Goal: Task Accomplishment & Management: Complete application form

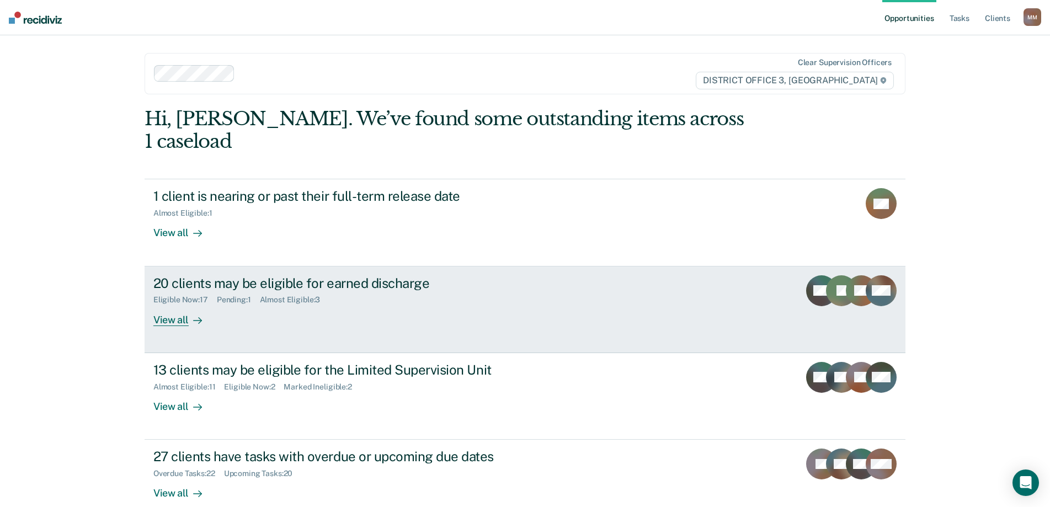
scroll to position [41, 0]
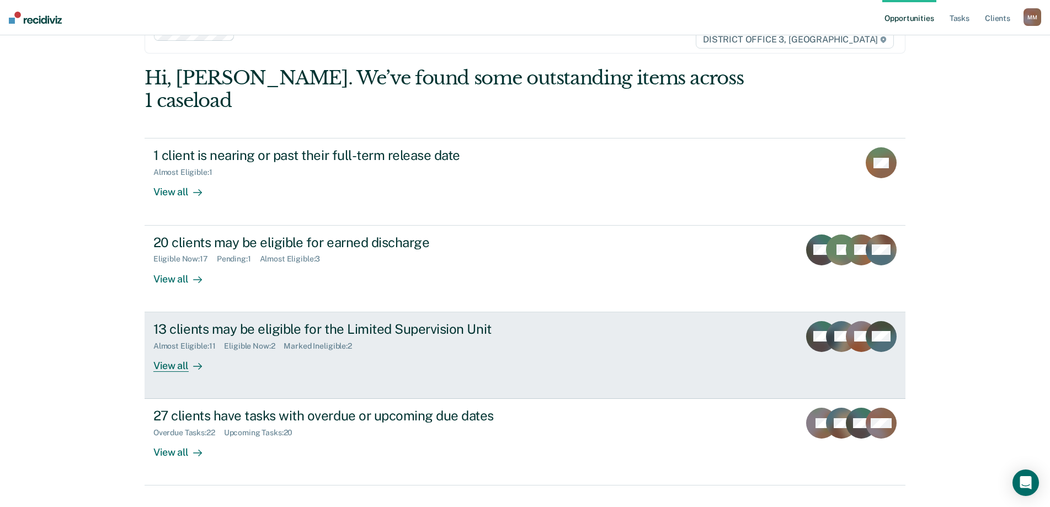
click at [163, 351] on div "View all" at bounding box center [184, 362] width 62 height 22
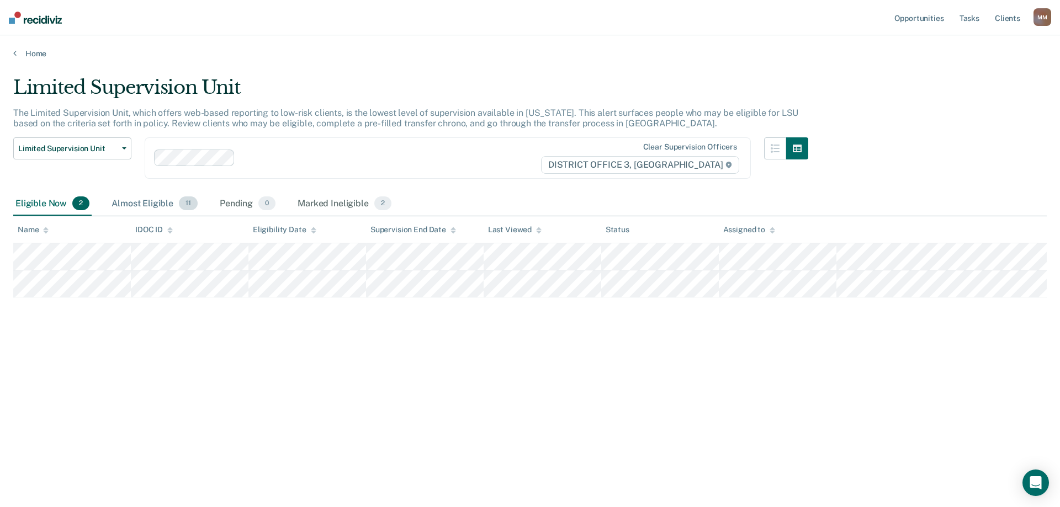
click at [152, 205] on div "Almost Eligible 11" at bounding box center [154, 204] width 91 height 24
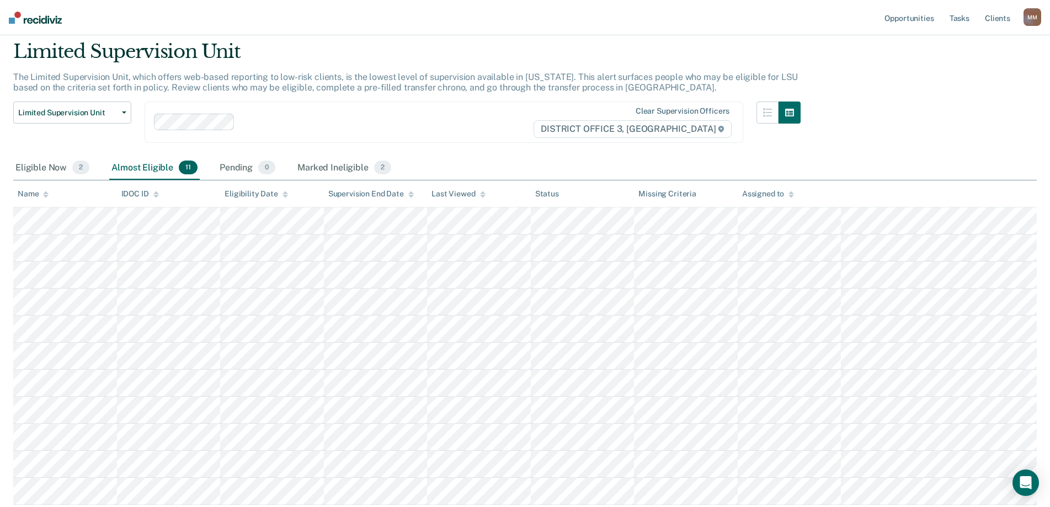
scroll to position [55, 0]
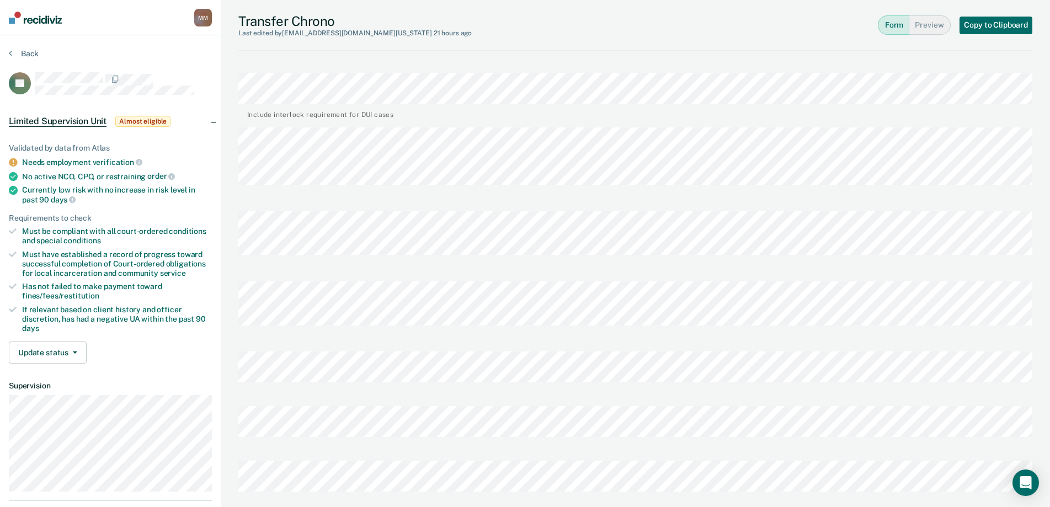
click at [218, 476] on div "[PERSON_NAME] Profile How it works Log Out Back HJ Limited Supervision Unit Alm…" at bounding box center [525, 469] width 1050 height 938
click at [29, 51] on button "Back" at bounding box center [24, 54] width 30 height 10
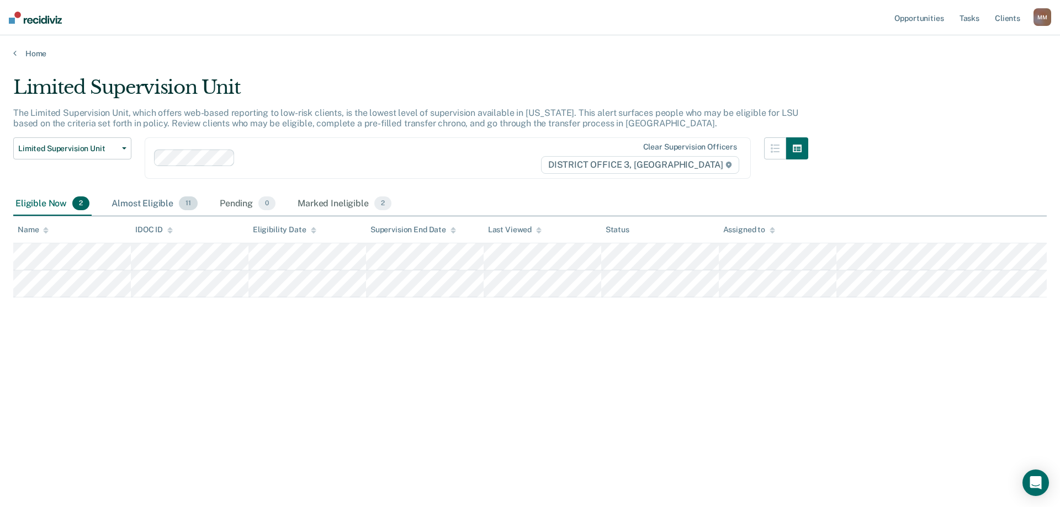
click at [127, 198] on div "Almost Eligible 11" at bounding box center [154, 204] width 91 height 24
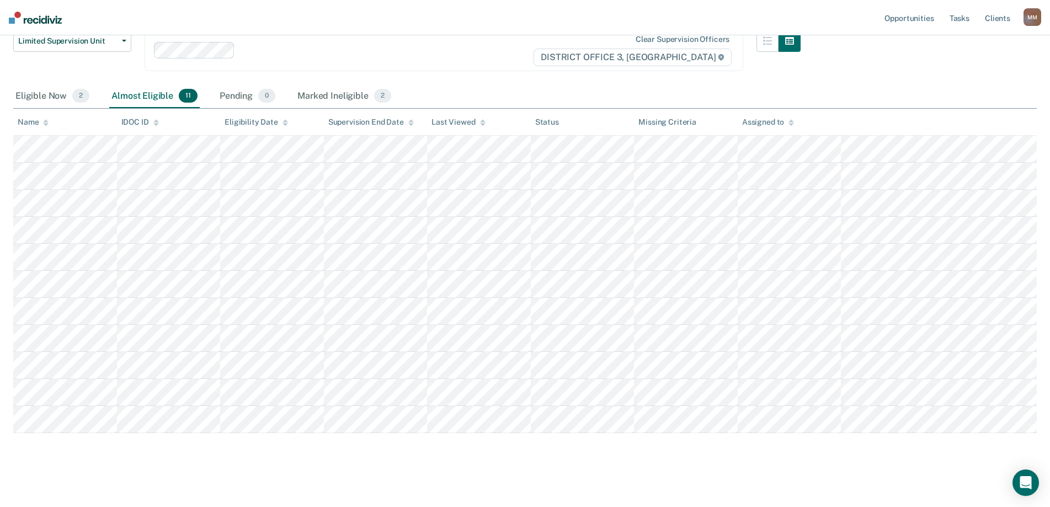
scroll to position [113, 0]
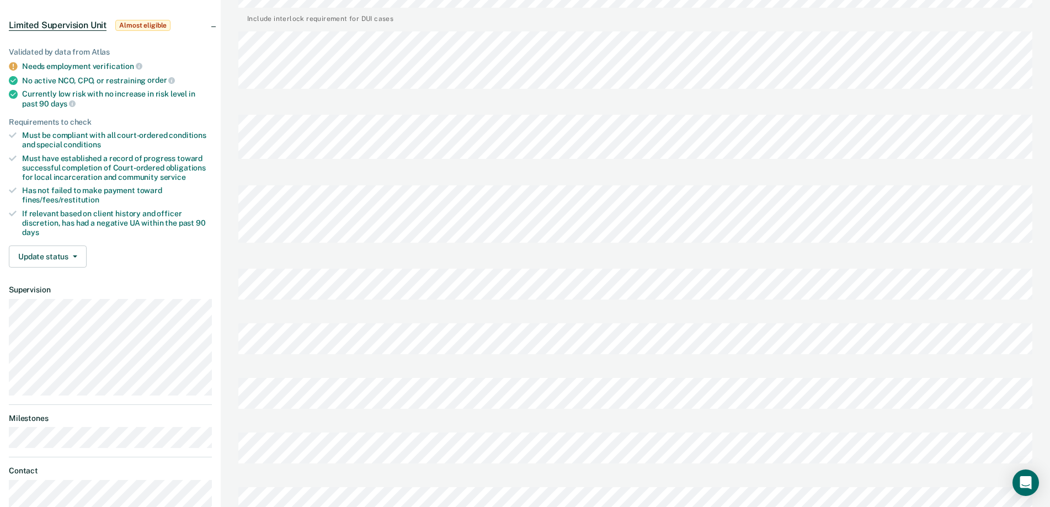
scroll to position [221, 0]
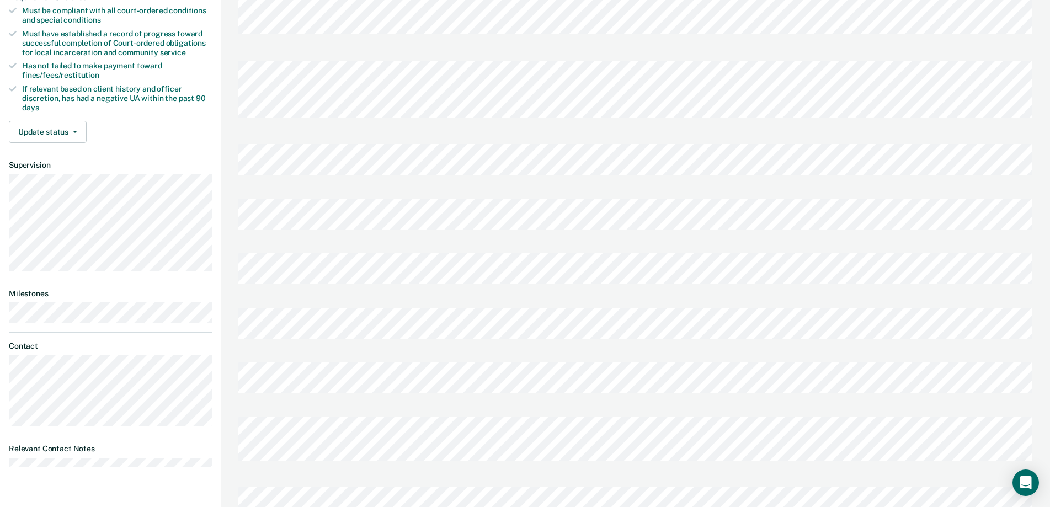
click at [182, 210] on div "[PERSON_NAME] Profile How it works Log Out Back JB Limited Supervision Unit Alm…" at bounding box center [525, 254] width 1050 height 951
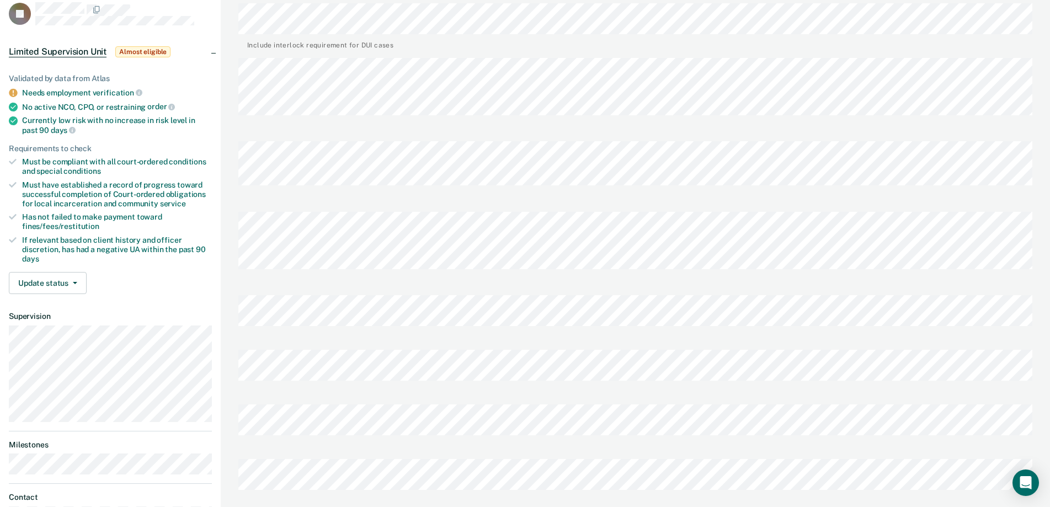
scroll to position [0, 0]
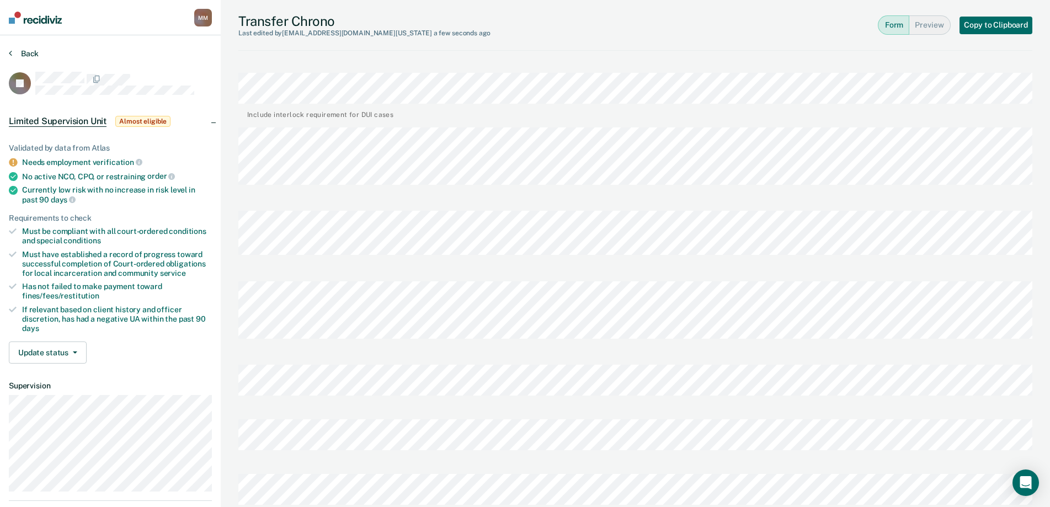
click at [33, 54] on button "Back" at bounding box center [24, 54] width 30 height 10
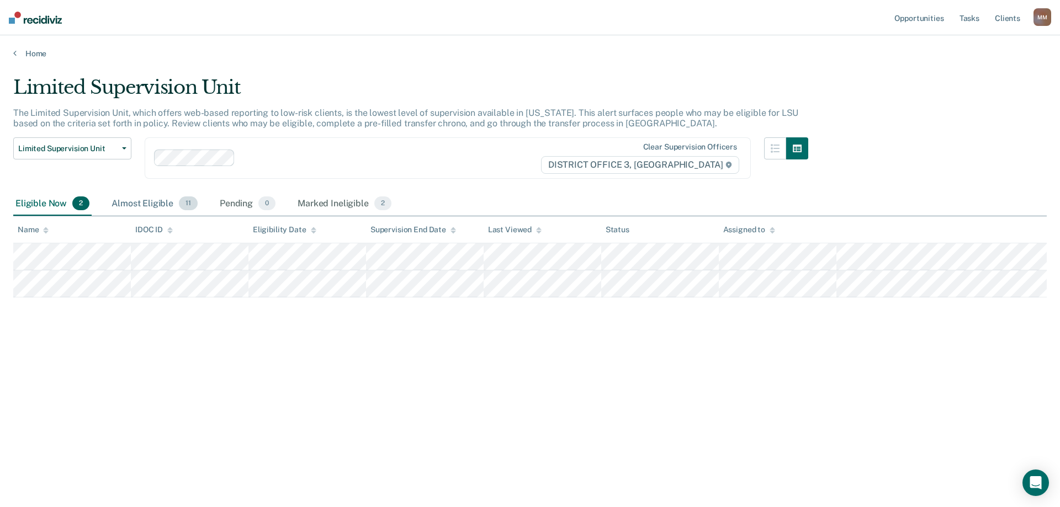
click at [145, 208] on div "Almost Eligible 11" at bounding box center [154, 204] width 91 height 24
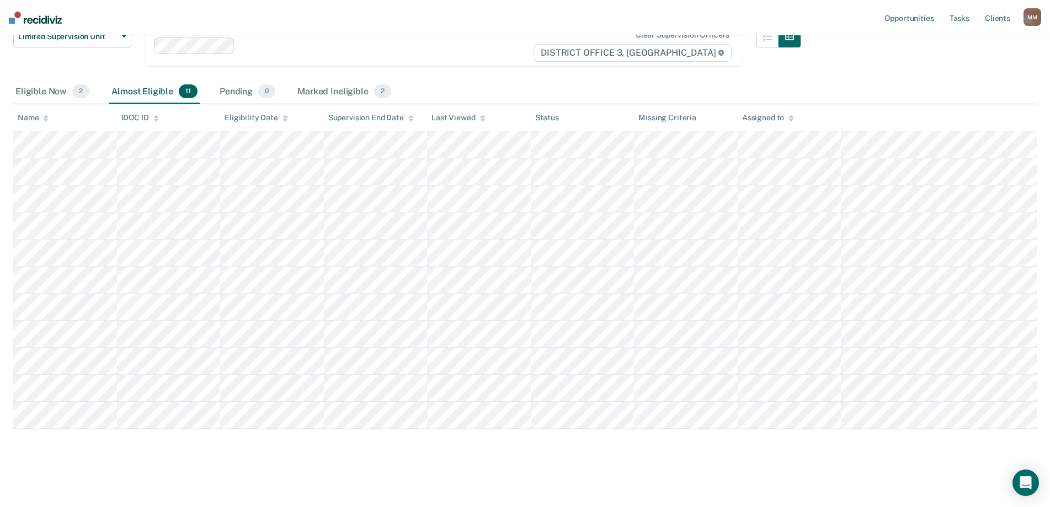
scroll to position [113, 0]
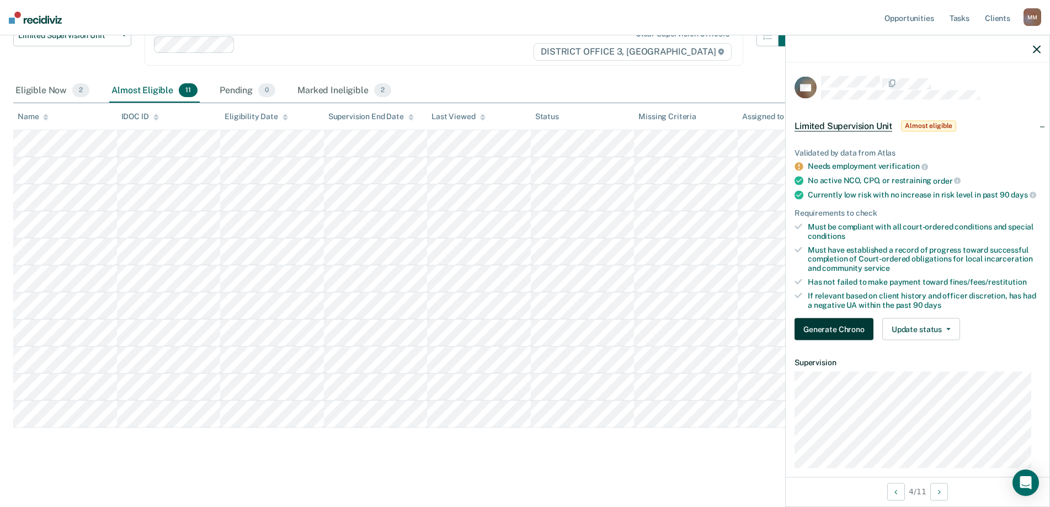
click at [851, 338] on button "Generate Chrono" at bounding box center [834, 329] width 79 height 22
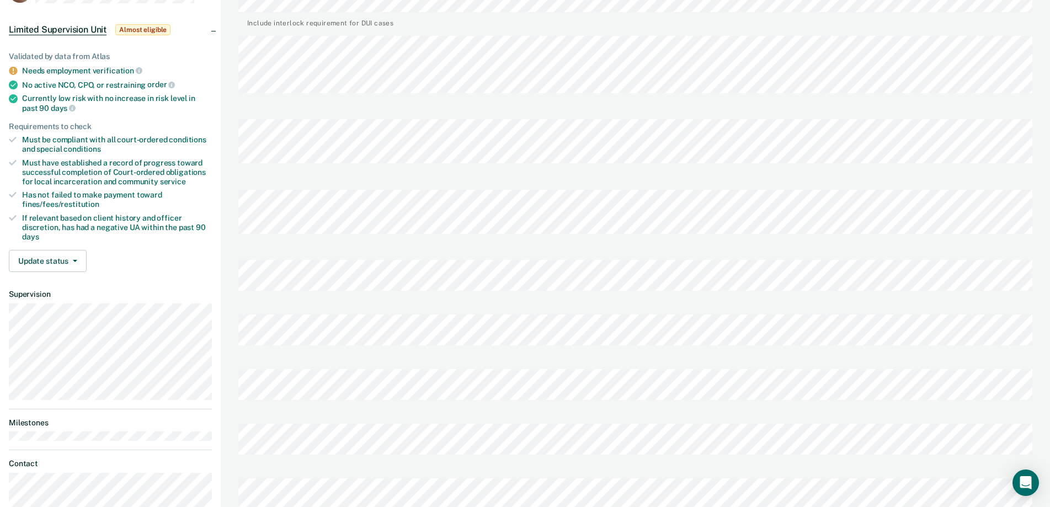
scroll to position [110, 0]
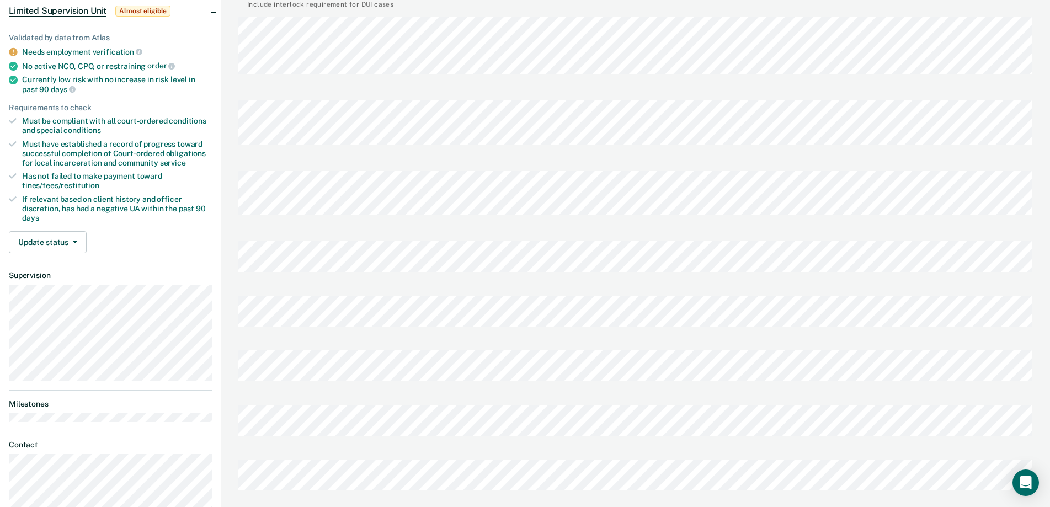
click at [454, 342] on div at bounding box center [635, 369] width 794 height 55
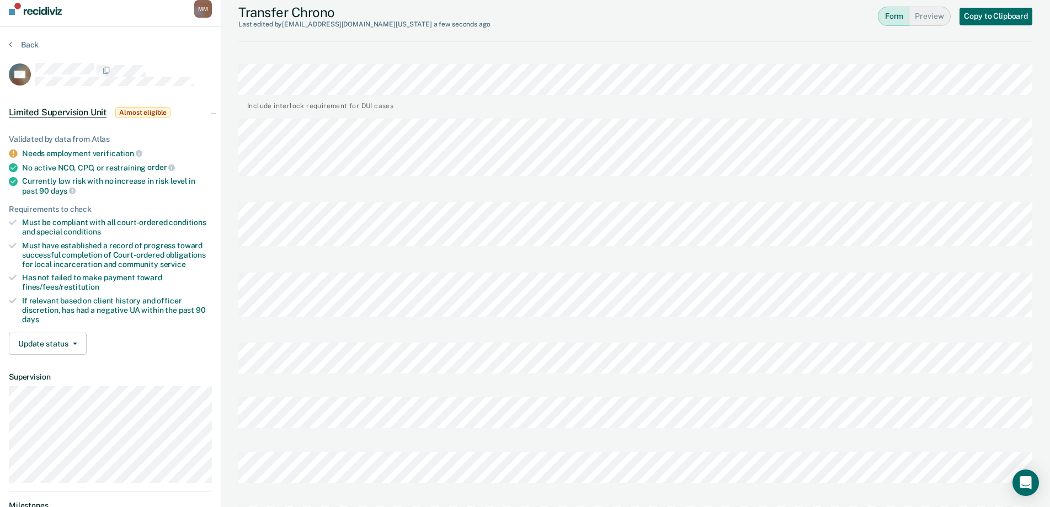
scroll to position [0, 0]
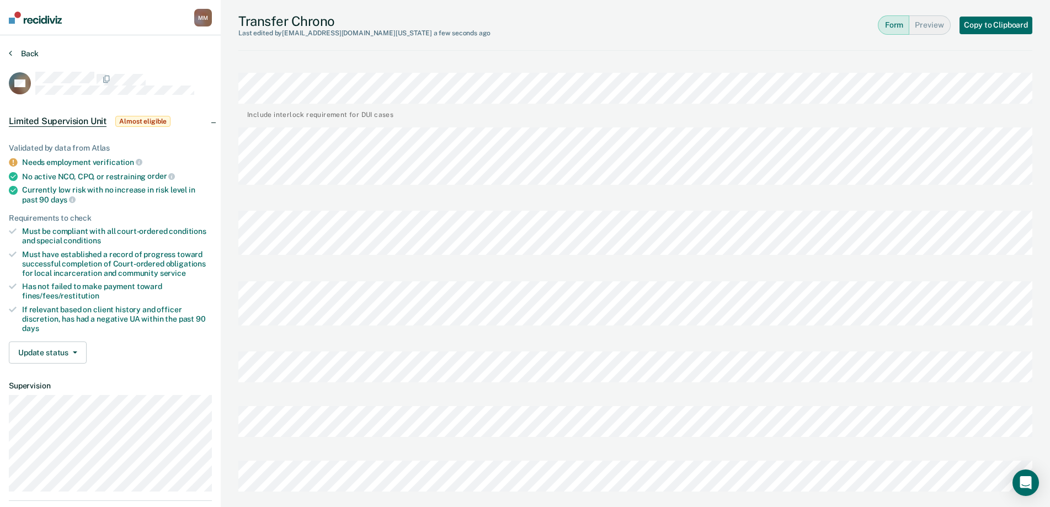
click at [33, 52] on button "Back" at bounding box center [24, 54] width 30 height 10
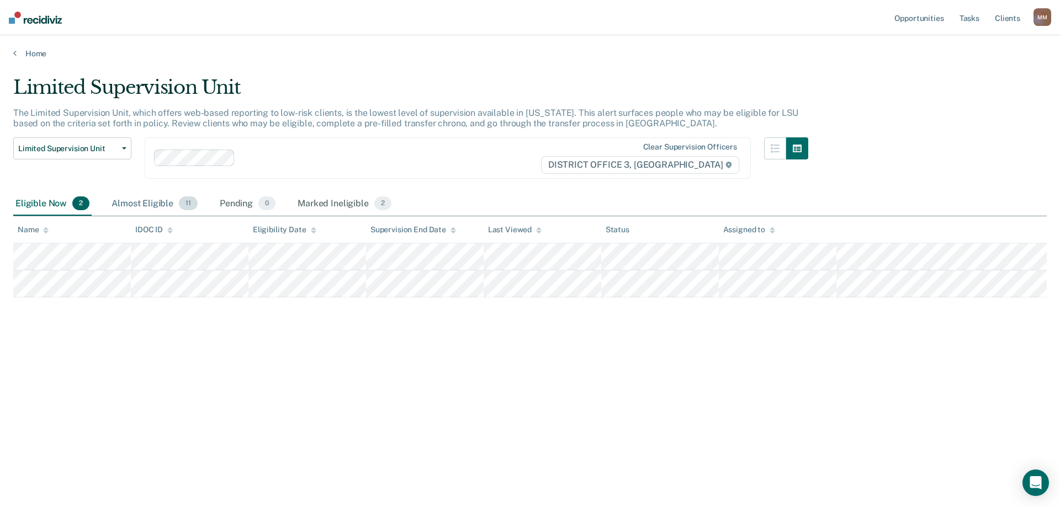
click at [142, 209] on div "Almost Eligible 11" at bounding box center [154, 204] width 91 height 24
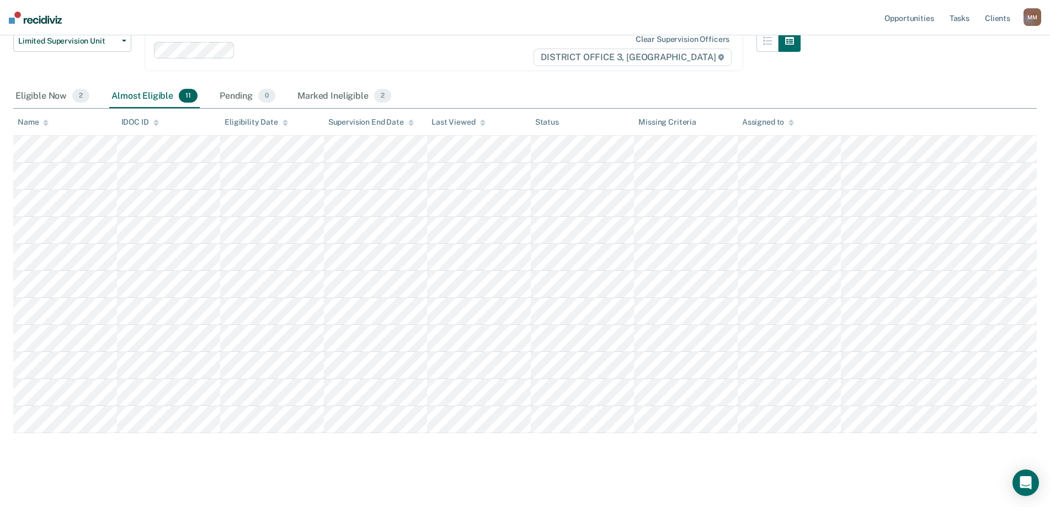
scroll to position [110, 0]
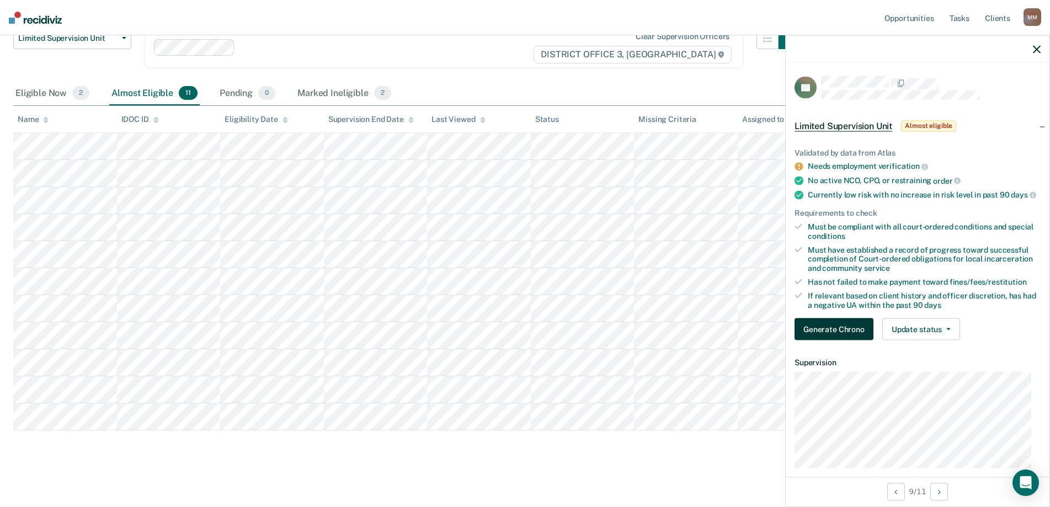
click at [810, 333] on button "Generate Chrono" at bounding box center [834, 329] width 79 height 22
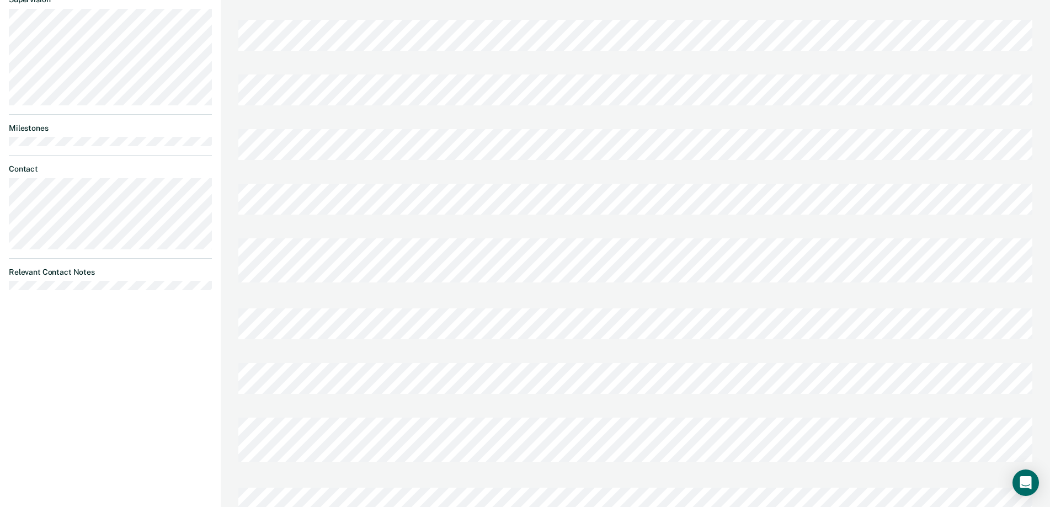
scroll to position [419, 0]
click at [546, 322] on div at bounding box center [635, 349] width 794 height 55
